Goal: Task Accomplishment & Management: Manage account settings

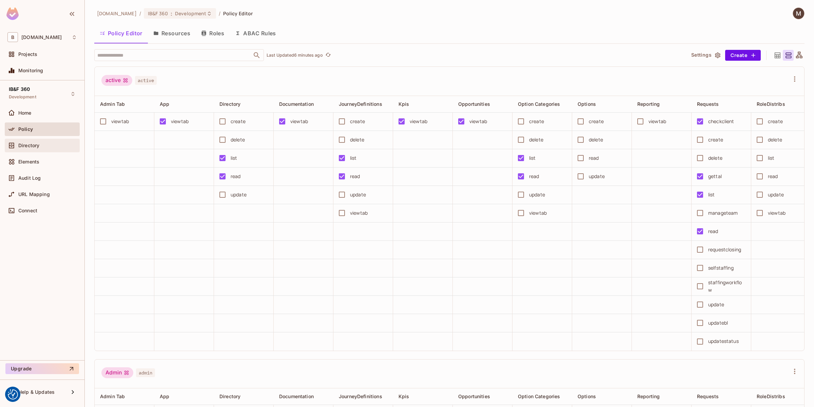
click at [41, 151] on div "Directory" at bounding box center [42, 146] width 75 height 14
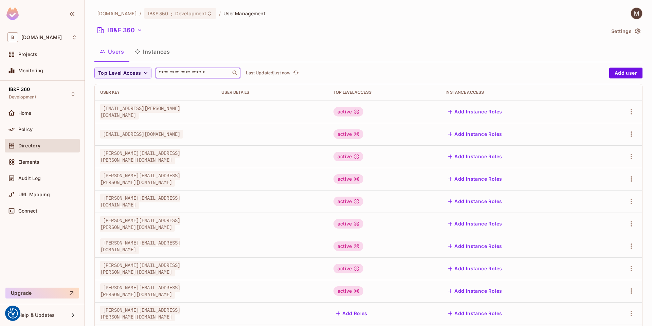
click at [191, 75] on input "text" at bounding box center [192, 73] width 71 height 7
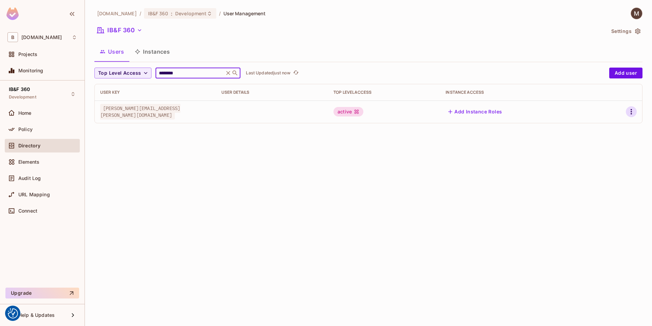
type input "********"
click at [633, 110] on icon "button" at bounding box center [631, 112] width 8 height 8
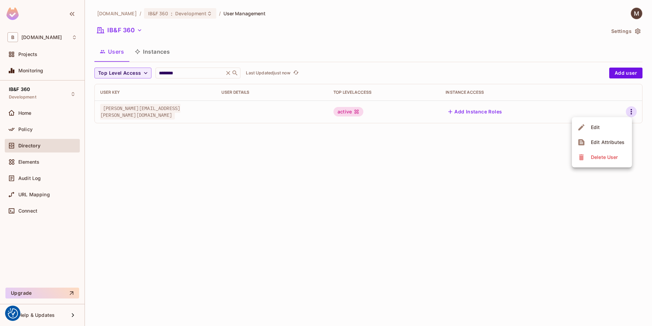
click at [602, 125] on li "Edit" at bounding box center [601, 127] width 60 height 15
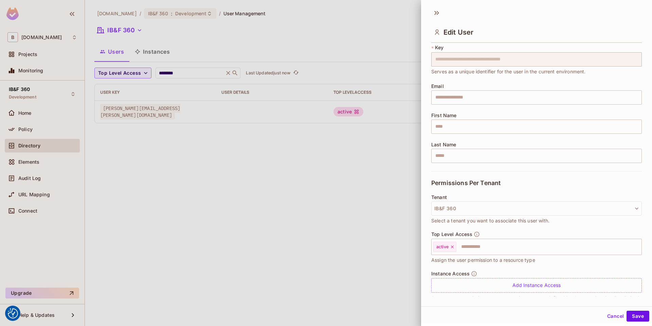
scroll to position [35, 0]
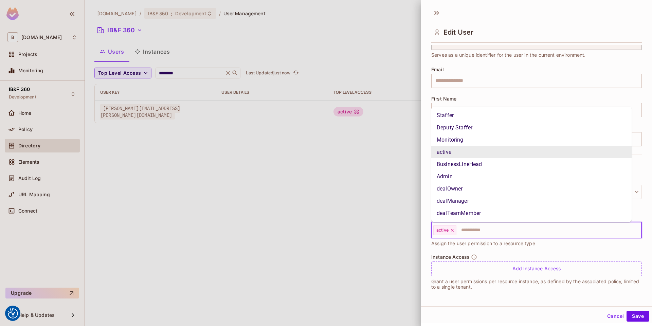
click at [485, 228] on input "text" at bounding box center [542, 230] width 171 height 14
click at [465, 174] on li "Admin" at bounding box center [531, 176] width 200 height 12
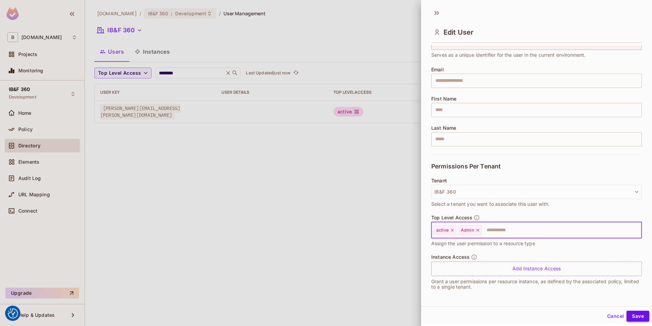
click at [633, 315] on button "Save" at bounding box center [637, 315] width 23 height 11
